Goal: Task Accomplishment & Management: Use online tool/utility

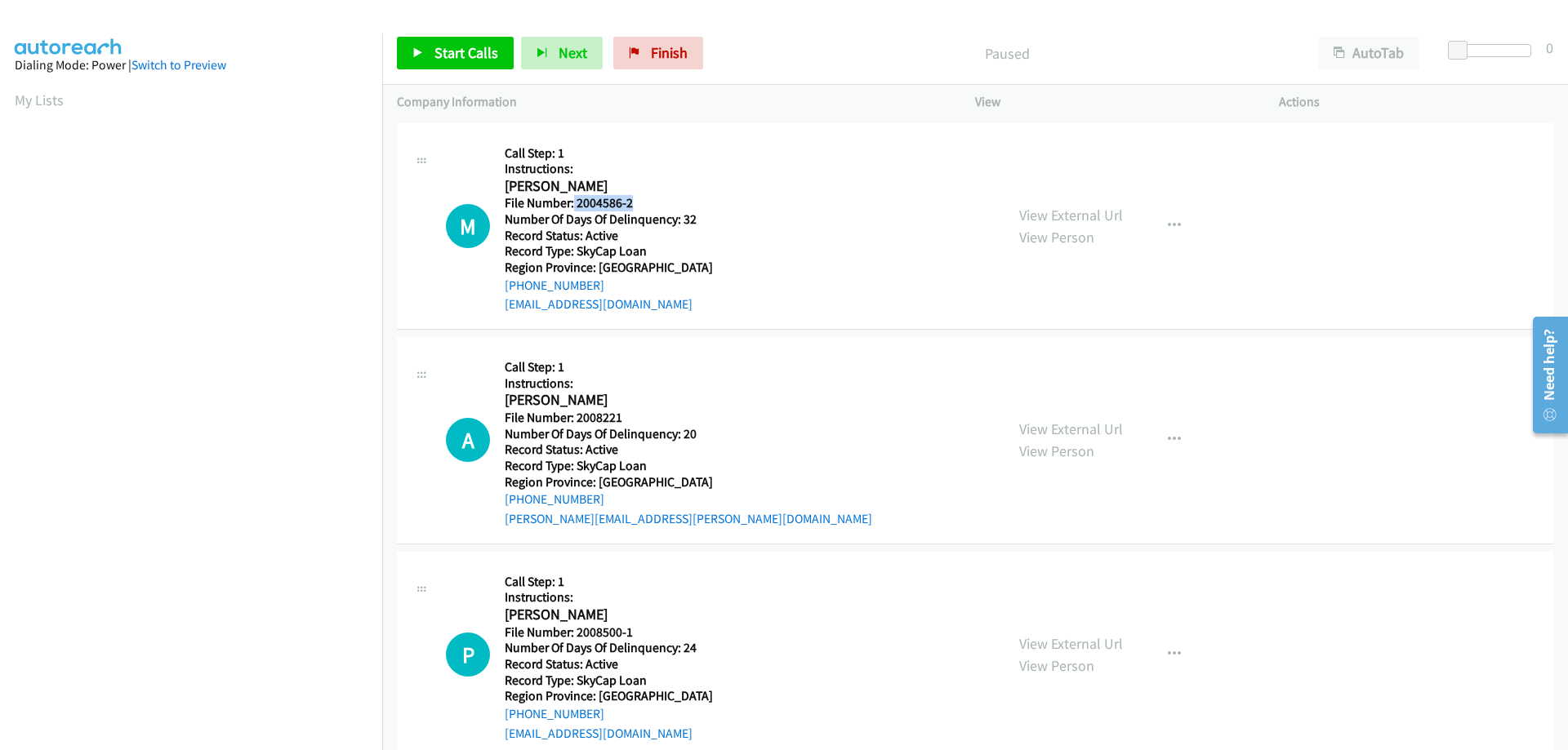
drag, startPoint x: 636, startPoint y: 206, endPoint x: 574, endPoint y: 206, distance: 62.0
click at [574, 206] on h5 "File Number: 2004586-2" at bounding box center [609, 203] width 208 height 16
copy h5 "2004586-2"
click at [1168, 223] on icon "button" at bounding box center [1174, 226] width 13 height 13
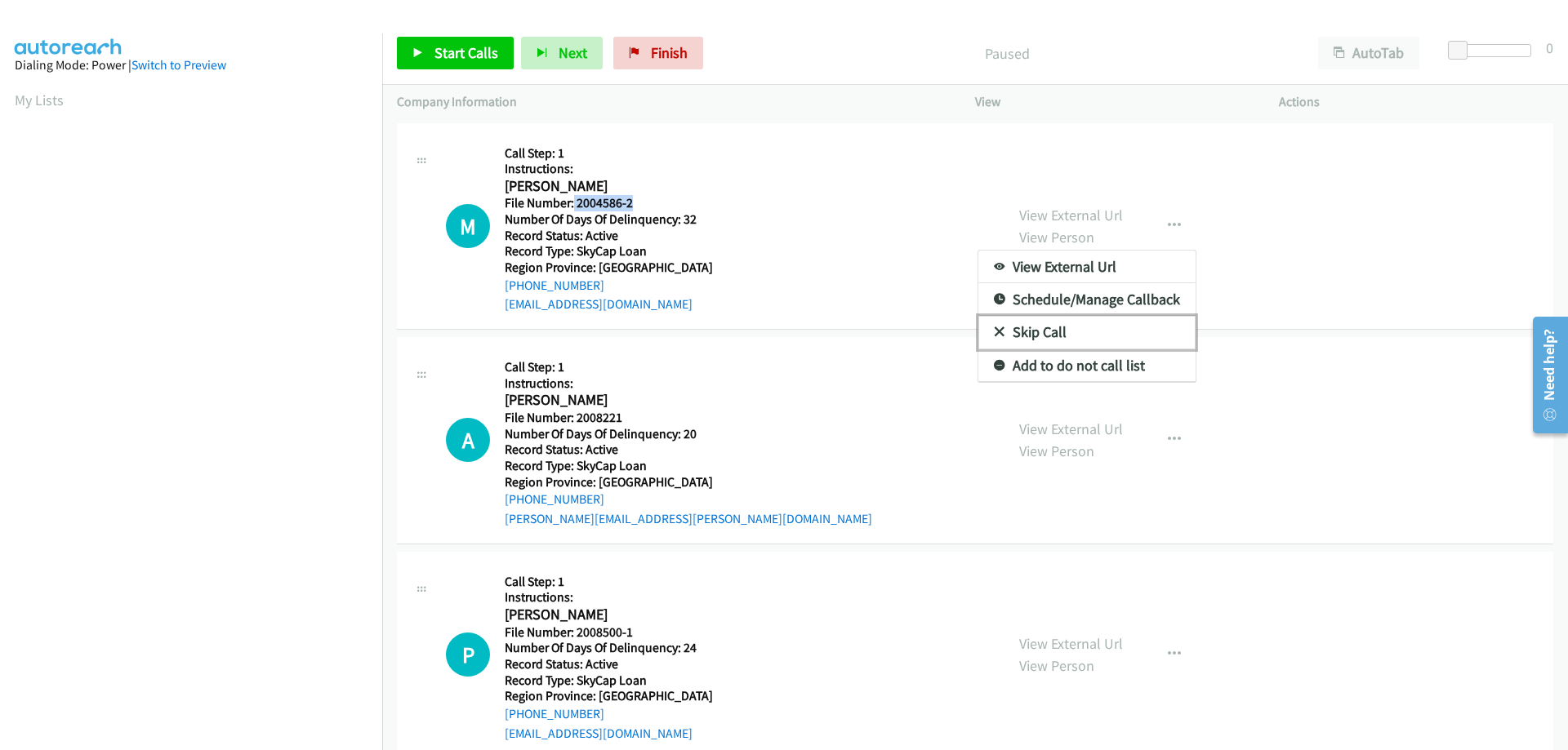
click at [1112, 329] on link "Skip Call" at bounding box center [1087, 332] width 217 height 33
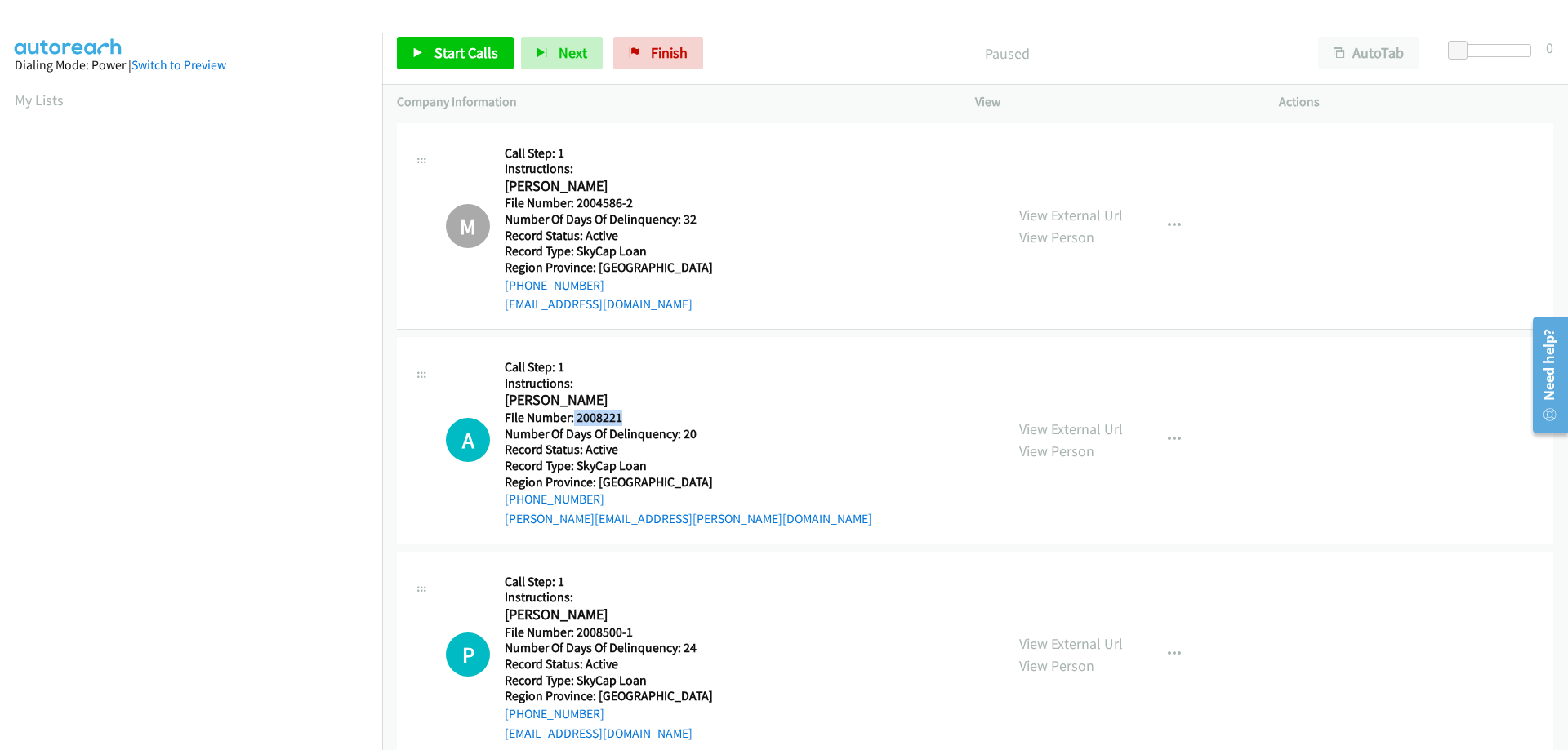
drag, startPoint x: 636, startPoint y: 419, endPoint x: 573, endPoint y: 420, distance: 63.0
click at [573, 420] on h5 "File Number: 2008221" at bounding box center [688, 418] width 367 height 16
drag, startPoint x: 623, startPoint y: 419, endPoint x: 577, endPoint y: 422, distance: 46.1
click at [577, 422] on h5 "File Number: 2008221" at bounding box center [688, 418] width 367 height 16
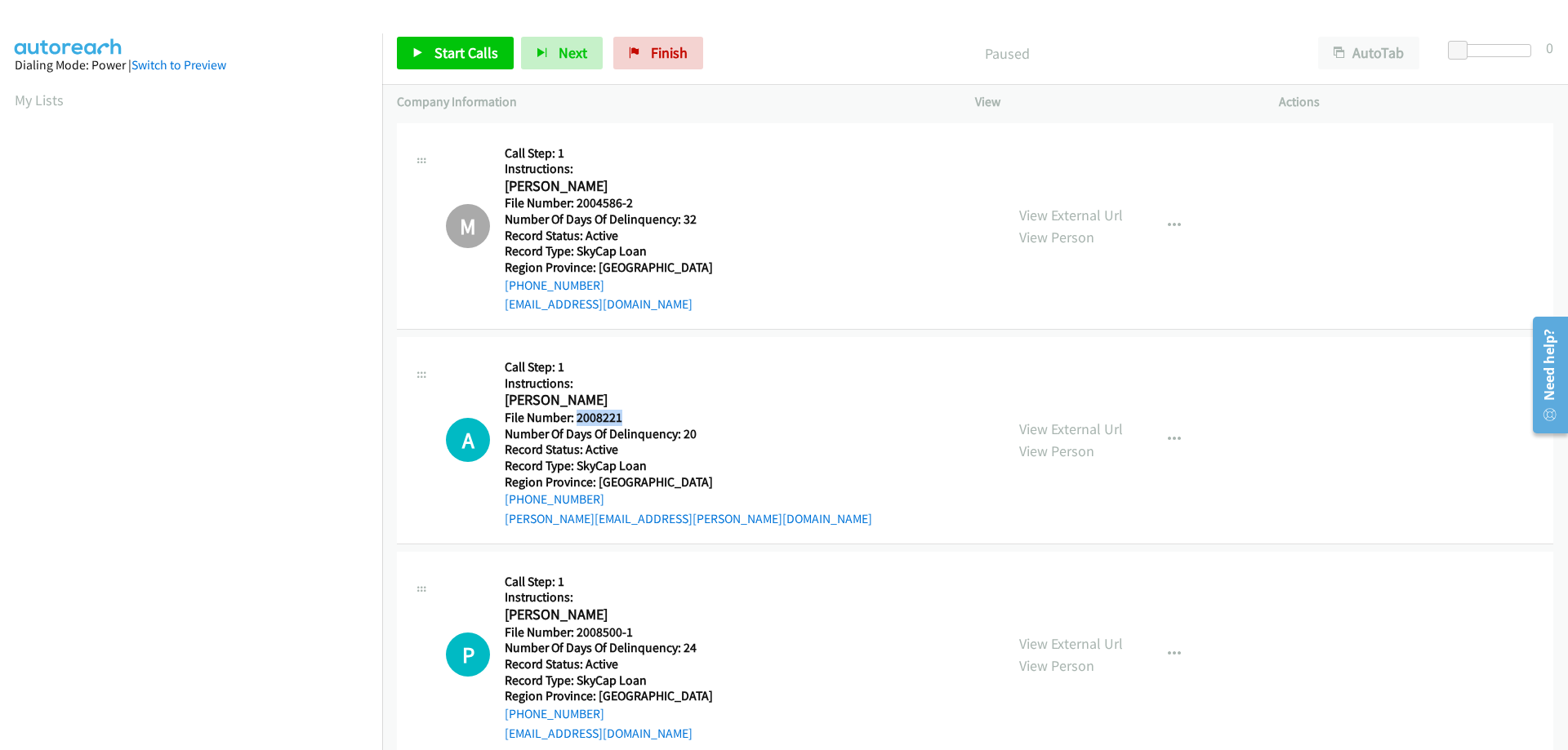
copy h5 "2008221"
click at [1169, 435] on icon "button" at bounding box center [1174, 439] width 13 height 13
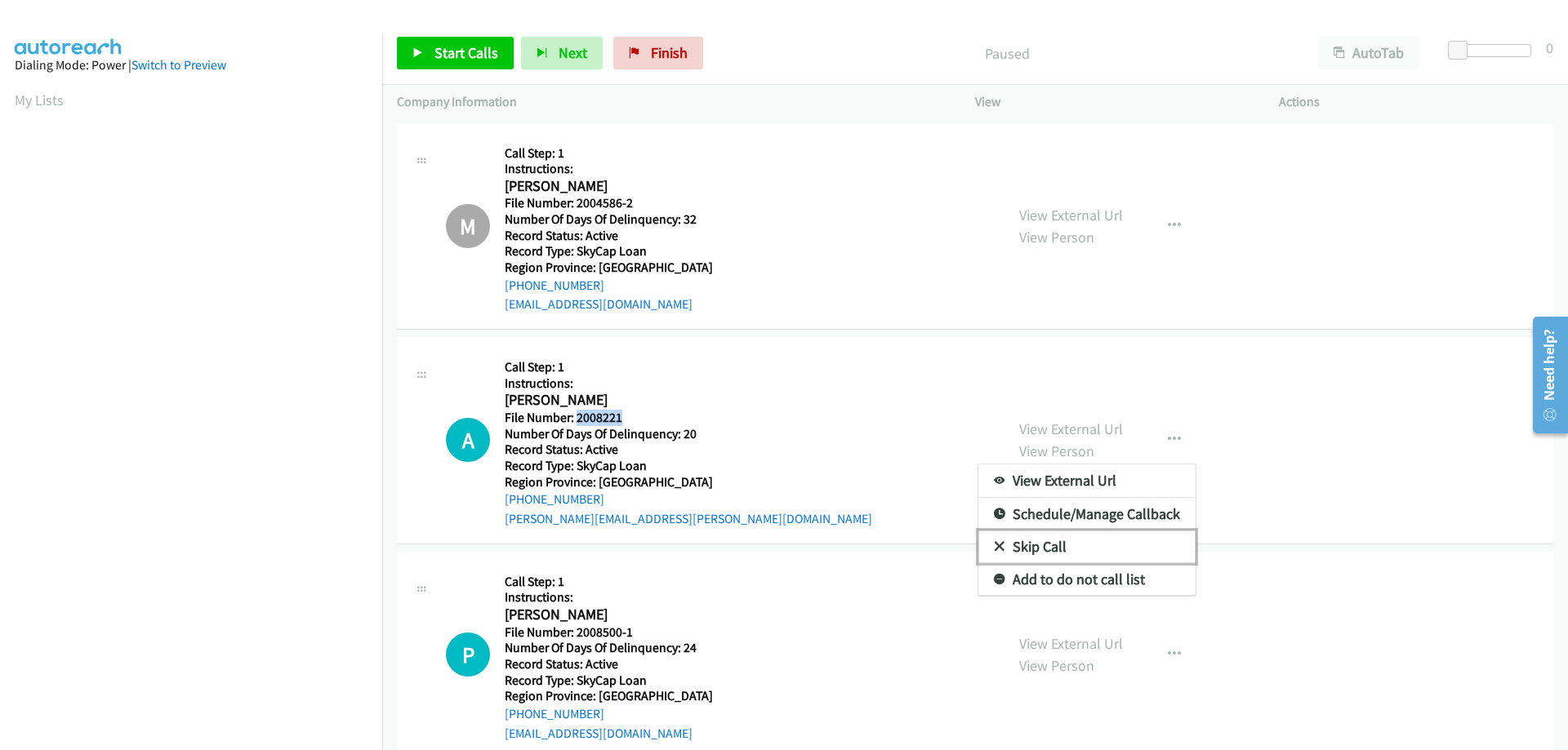
click at [1116, 547] on link "Skip Call" at bounding box center [1087, 547] width 217 height 33
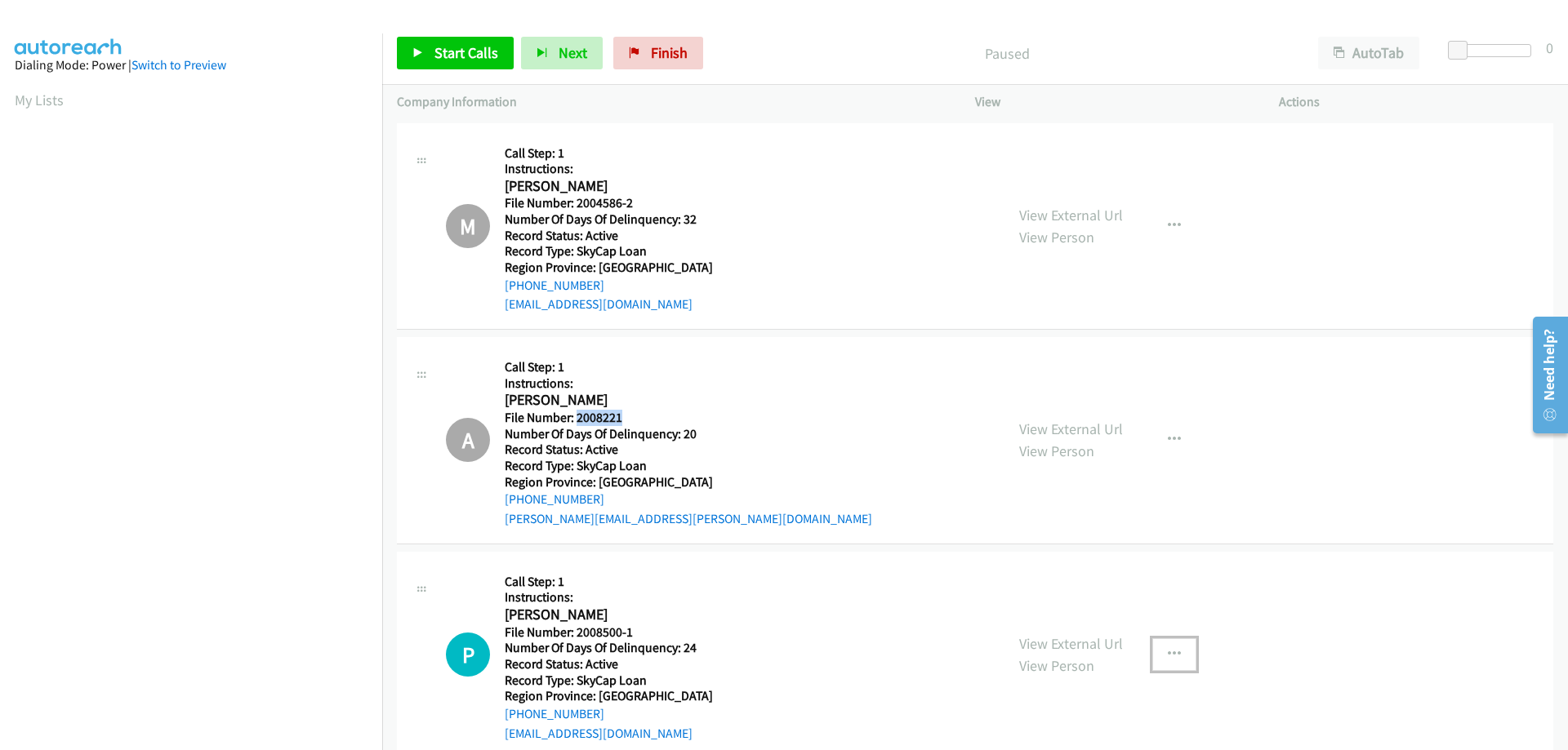
click at [1168, 655] on icon "button" at bounding box center [1174, 654] width 13 height 13
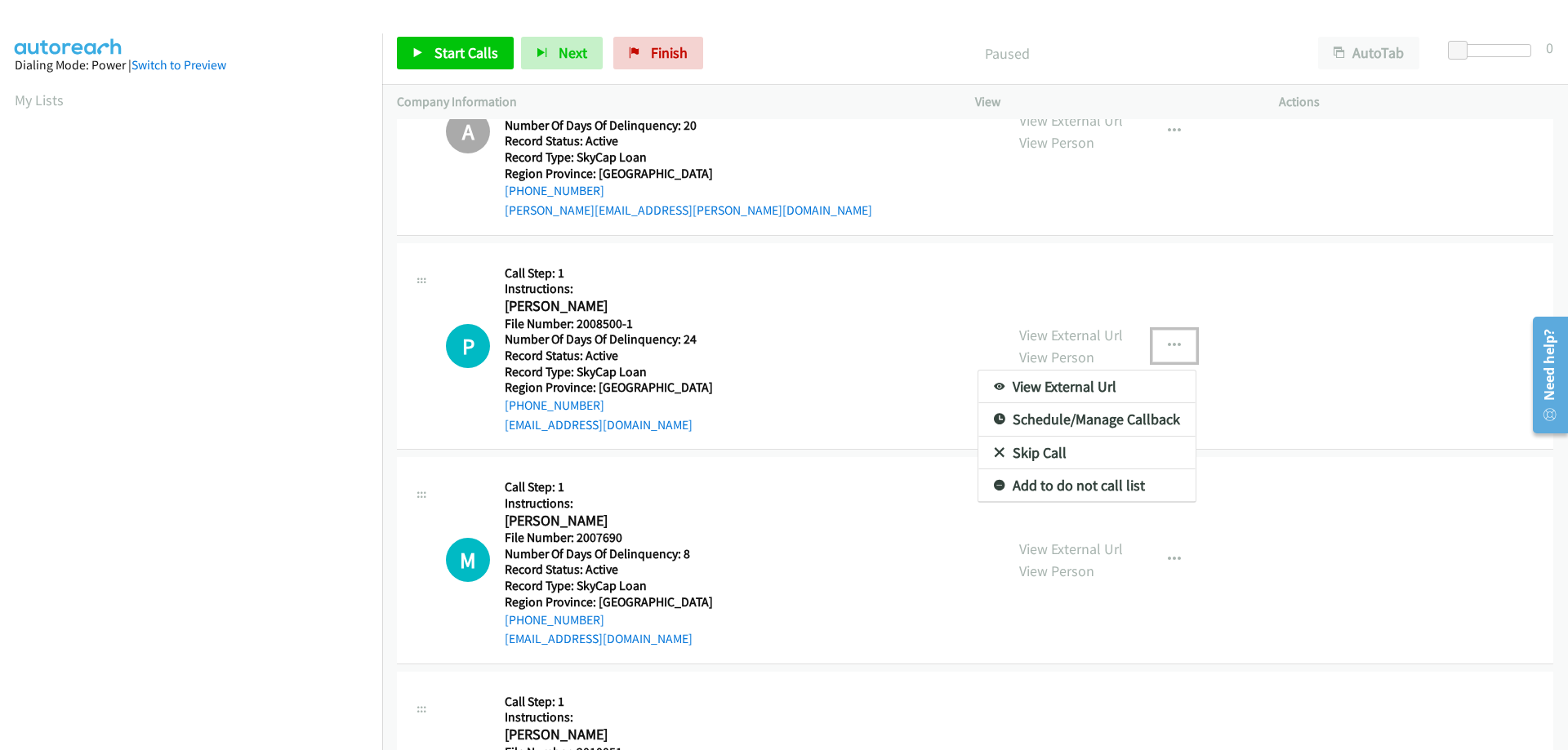
scroll to position [356, 0]
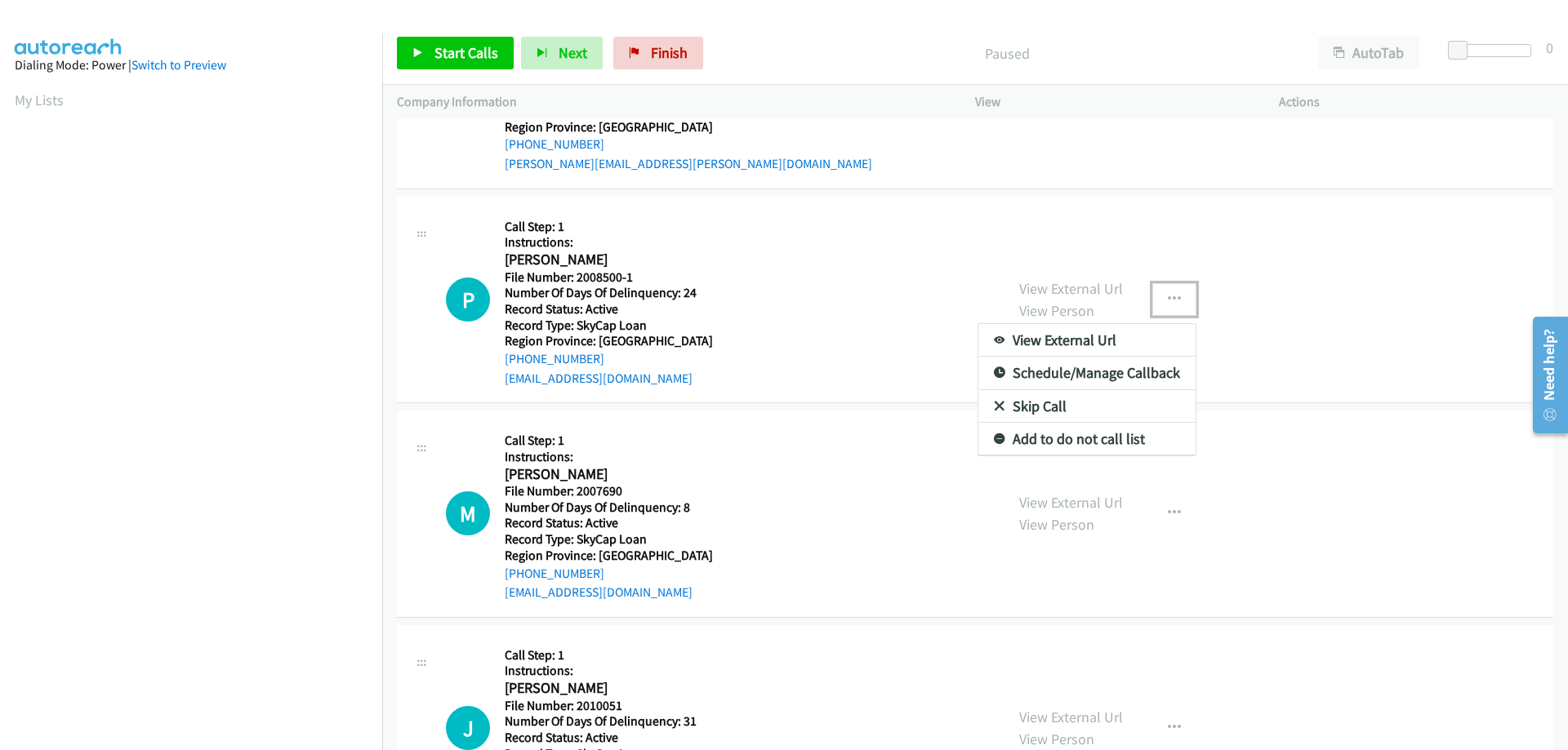
drag, startPoint x: 1562, startPoint y: 159, endPoint x: 46, endPoint y: 44, distance: 1520.4
click at [1091, 411] on link "Skip Call" at bounding box center [1087, 406] width 217 height 33
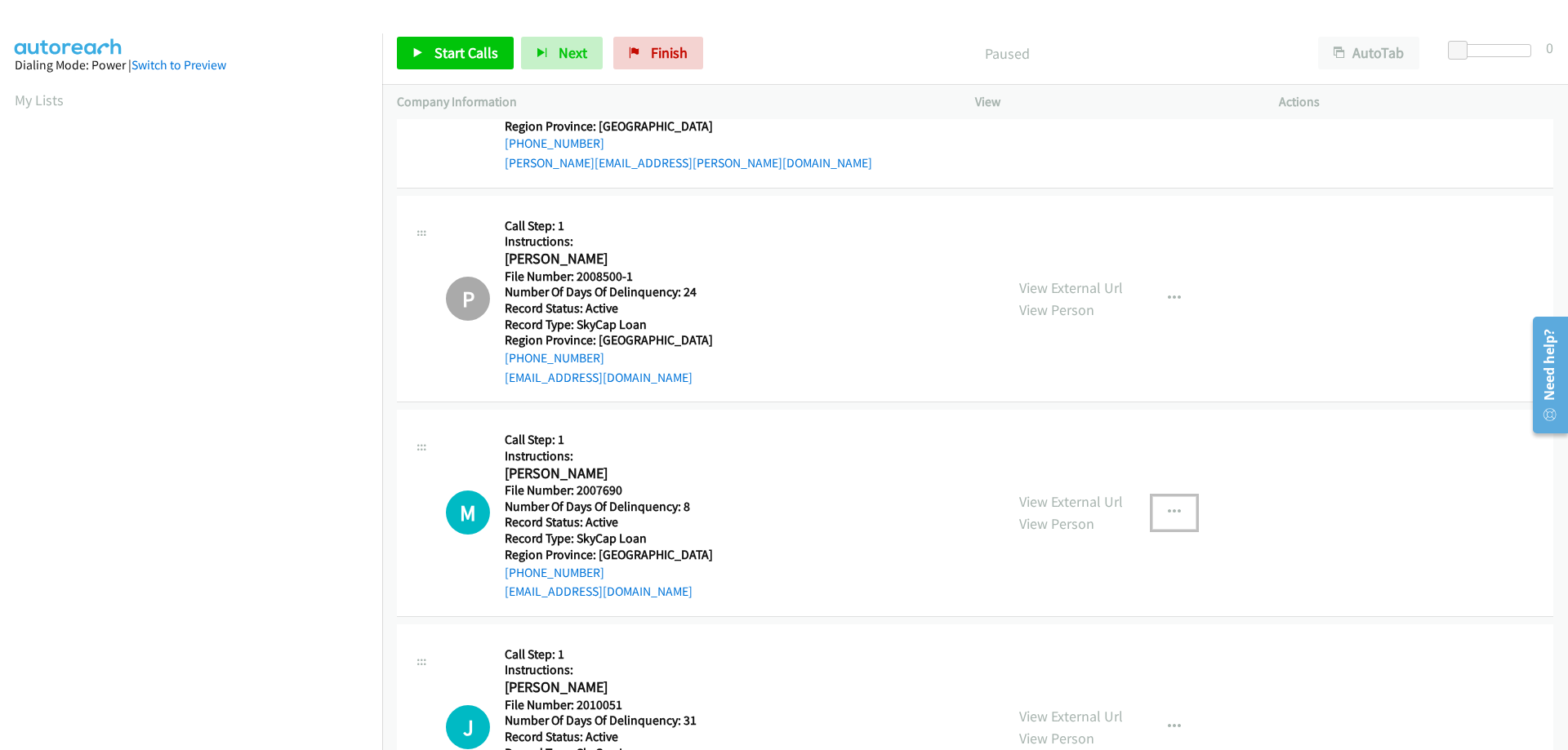
click at [1168, 512] on icon "button" at bounding box center [1174, 512] width 13 height 13
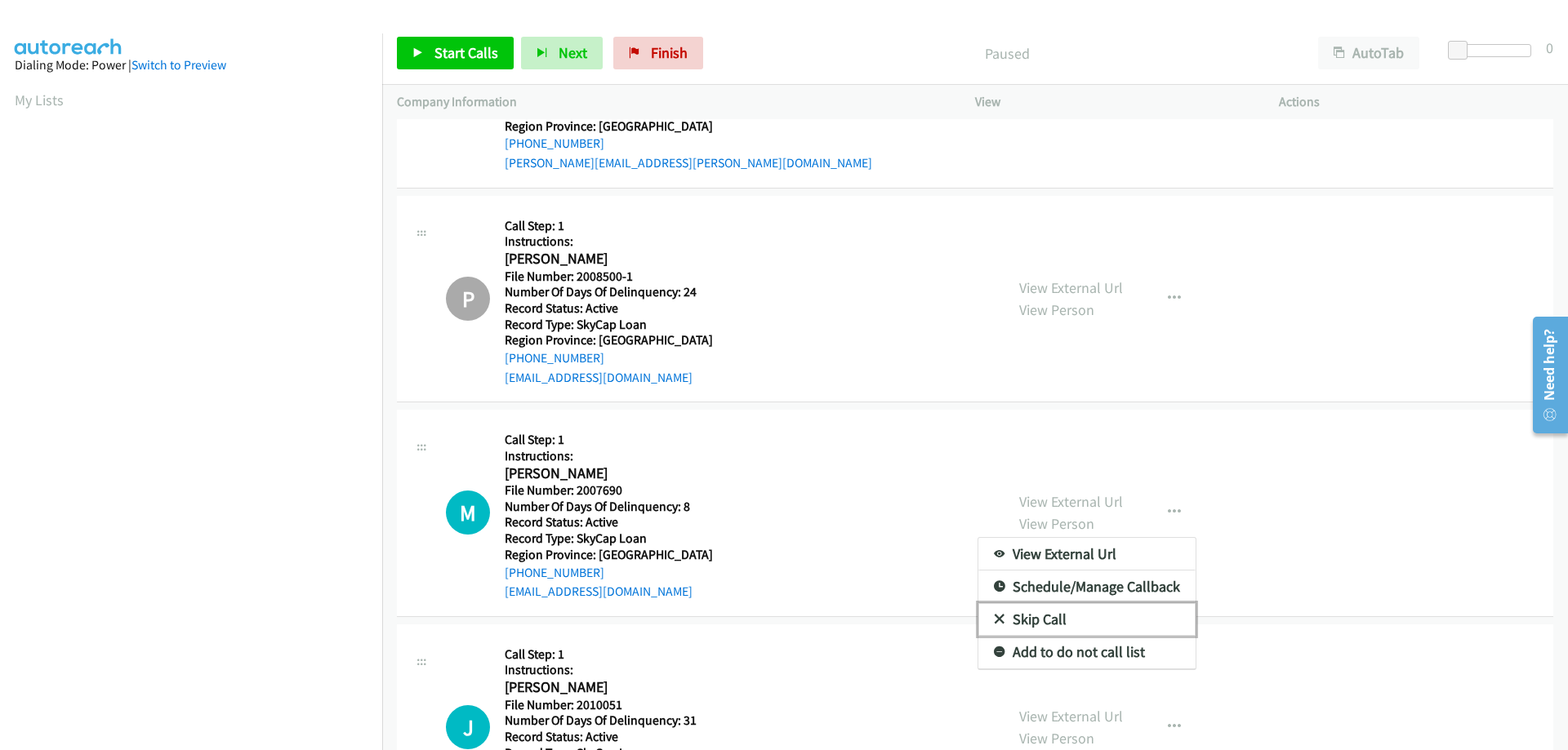
click at [1097, 617] on link "Skip Call" at bounding box center [1087, 620] width 217 height 33
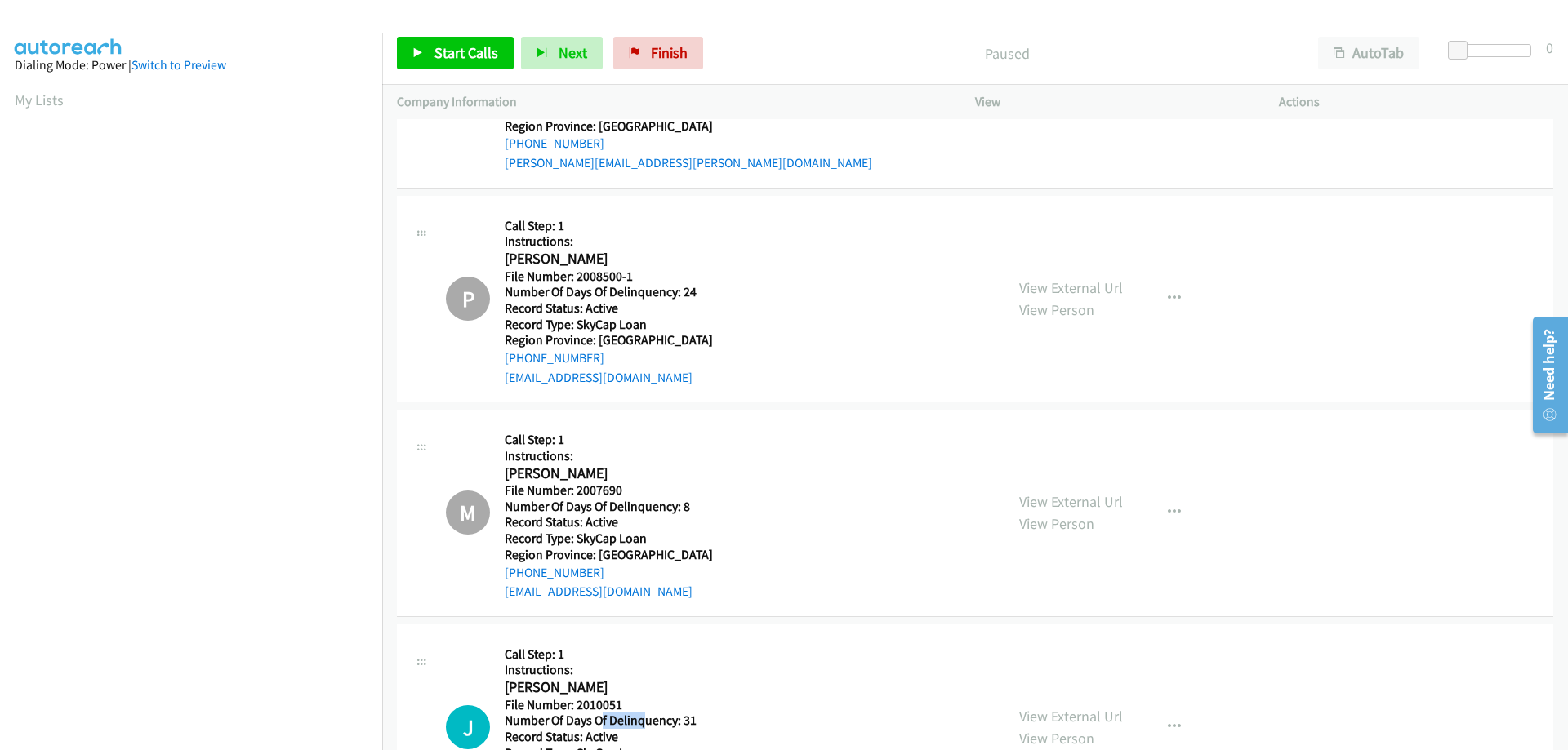
drag, startPoint x: 641, startPoint y: 714, endPoint x: 605, endPoint y: 713, distance: 36.0
click at [605, 713] on h5 "Number Of Days Of Delinquency: 31" at bounding box center [688, 721] width 367 height 16
drag, startPoint x: 627, startPoint y: 698, endPoint x: 575, endPoint y: 707, distance: 52.8
click at [575, 707] on h5 "File Number: 2010051" at bounding box center [688, 705] width 367 height 16
copy h5 "2010051"
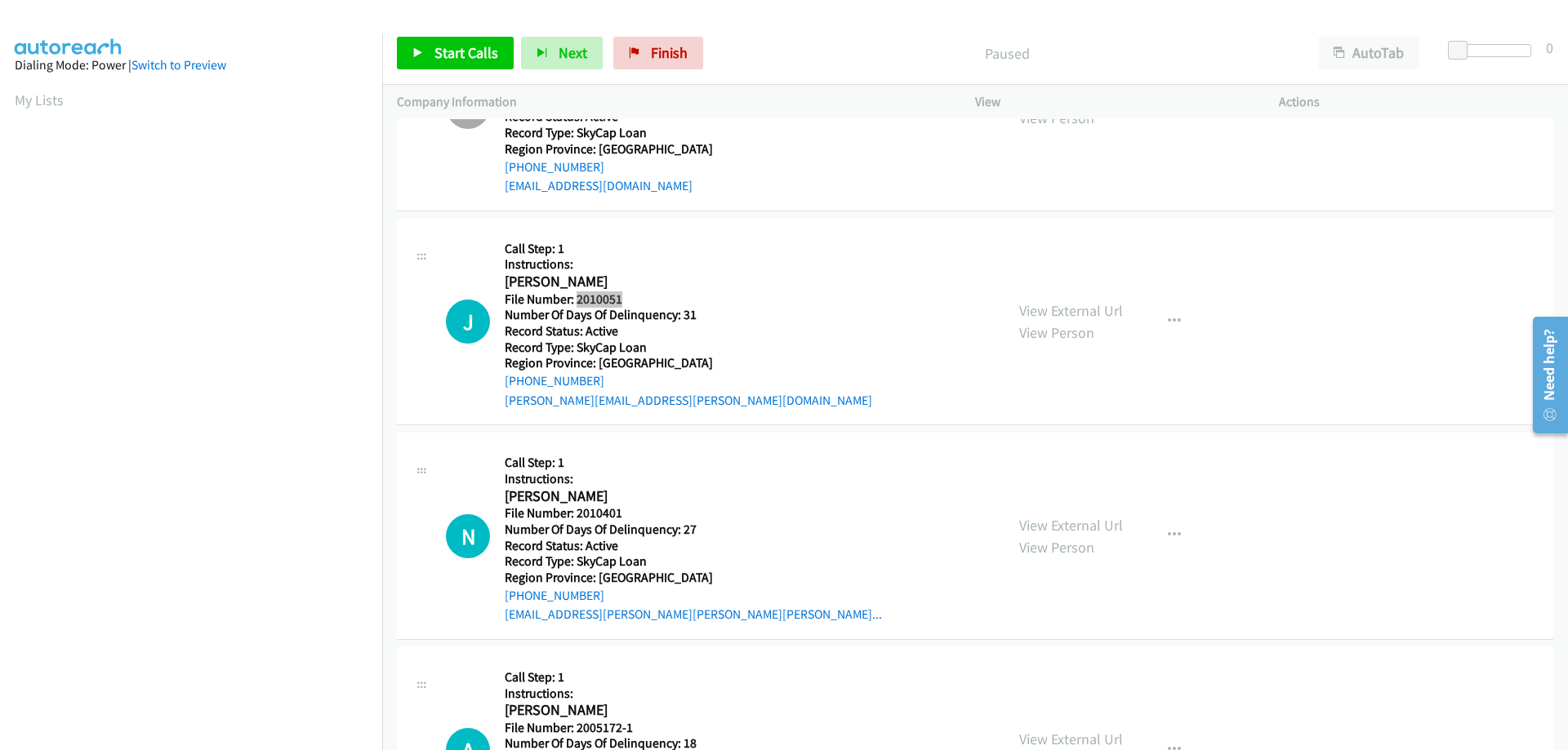
scroll to position [765, 0]
